Goal: Task Accomplishment & Management: Use online tool/utility

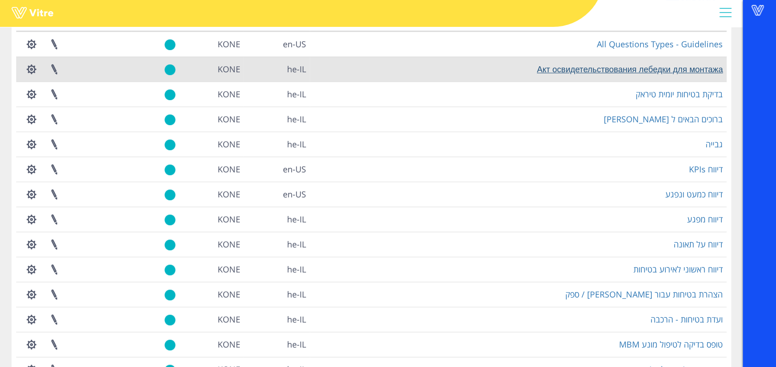
scroll to position [166, 0]
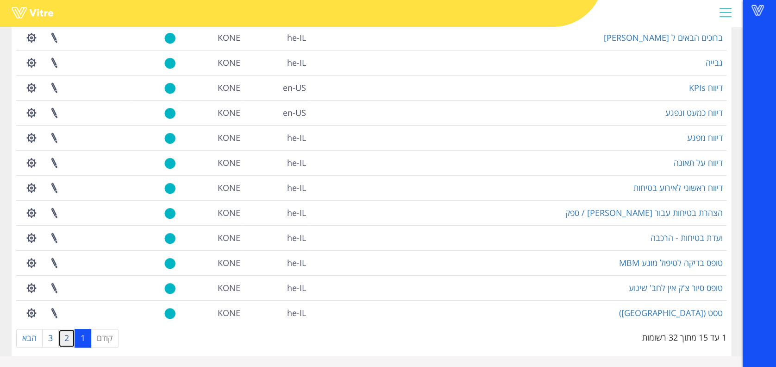
click at [65, 333] on link "2" at bounding box center [66, 338] width 17 height 19
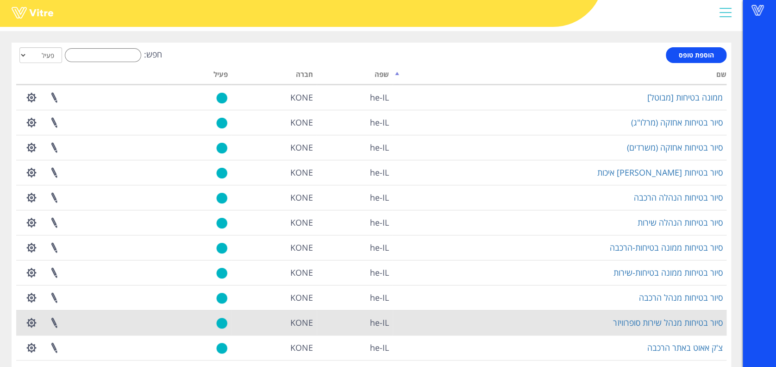
scroll to position [0, 0]
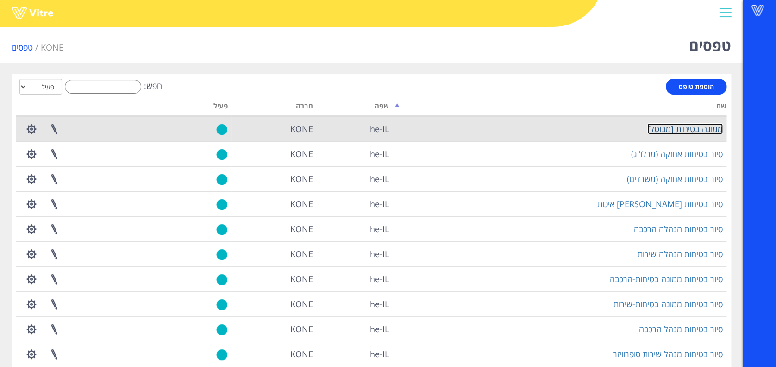
click at [682, 127] on link "ממונה בטיחות [מבוטל]" at bounding box center [684, 128] width 75 height 11
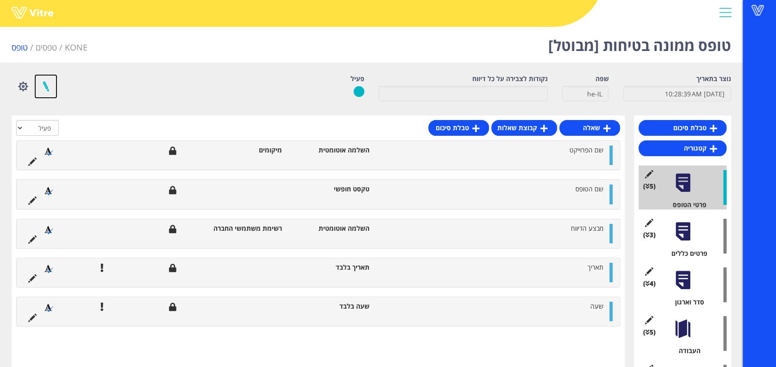
click at [54, 86] on link at bounding box center [45, 86] width 23 height 25
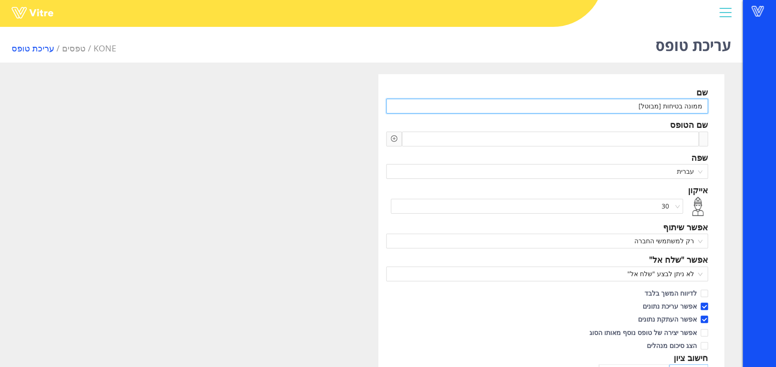
click at [615, 107] on input "ממונה בטיחות [מבוטל]" at bounding box center [547, 106] width 322 height 15
type input "y"
type input "טופס PTP"
